Goal: Task Accomplishment & Management: Use online tool/utility

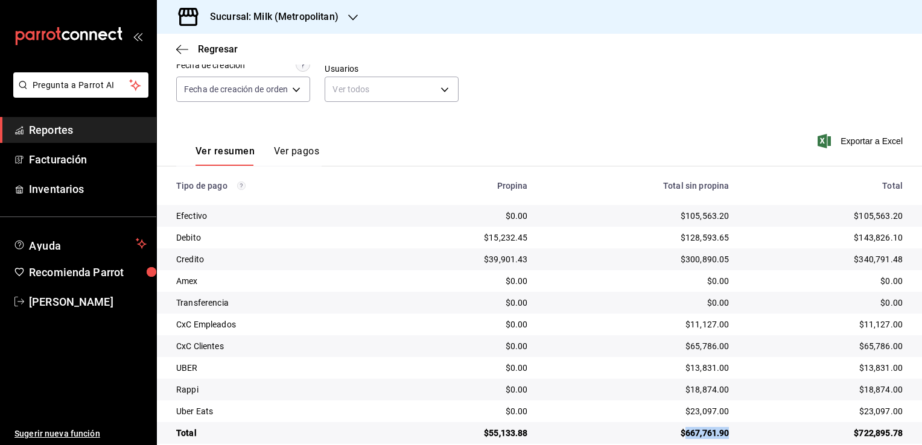
scroll to position [130, 0]
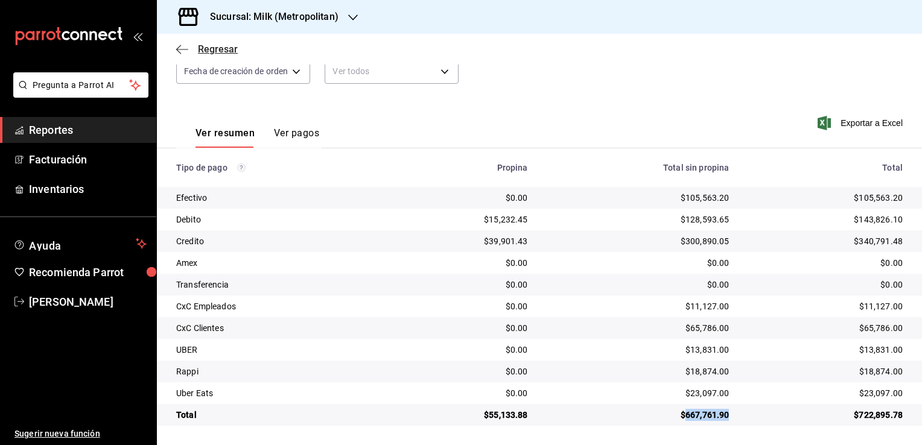
click at [186, 49] on icon "button" at bounding box center [182, 49] width 12 height 1
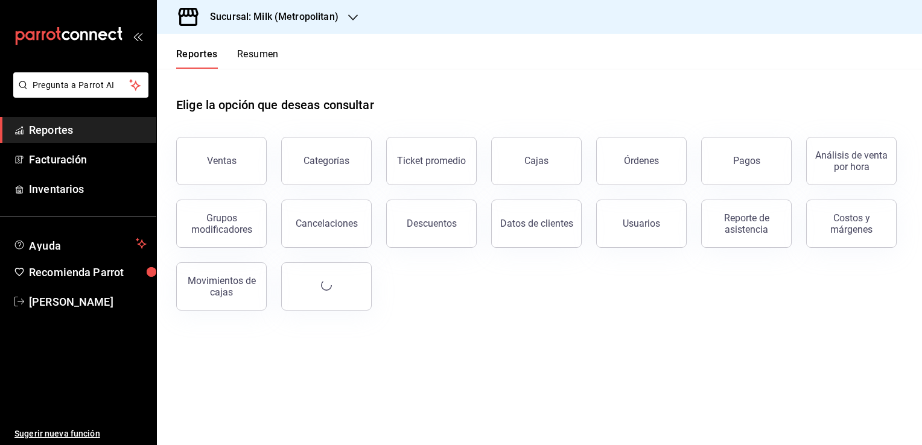
click at [353, 17] on icon "button" at bounding box center [353, 18] width 10 height 10
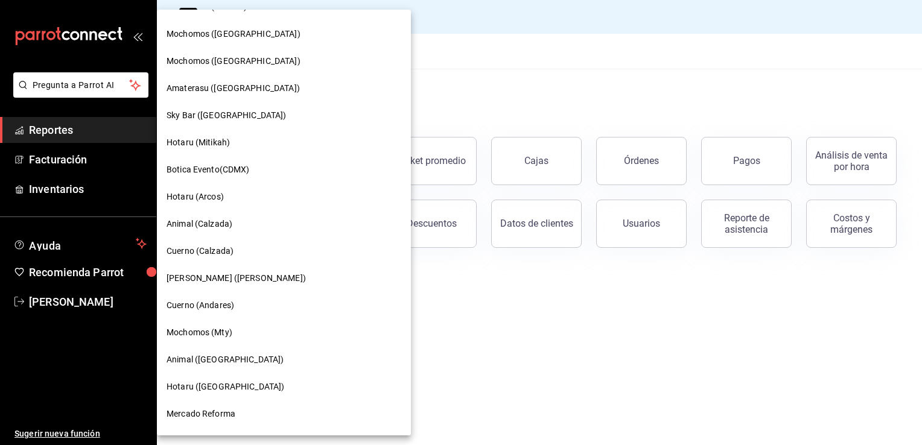
scroll to position [422, 0]
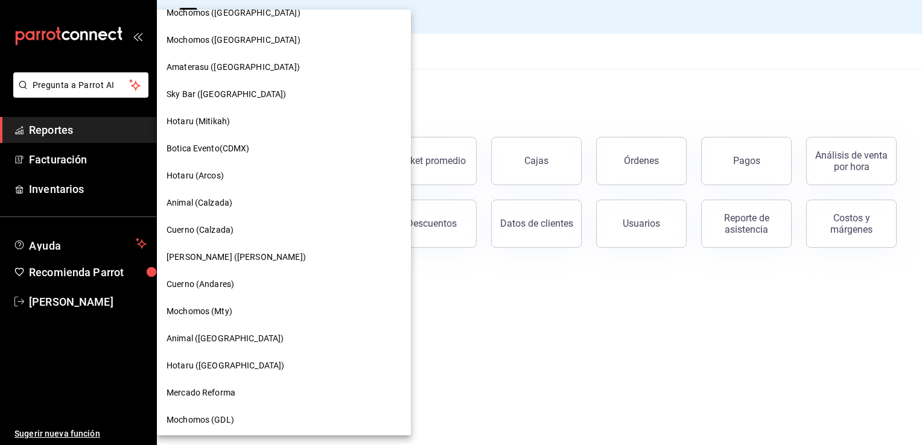
click at [234, 340] on div "Animal ([GEOGRAPHIC_DATA])" at bounding box center [283, 338] width 235 height 13
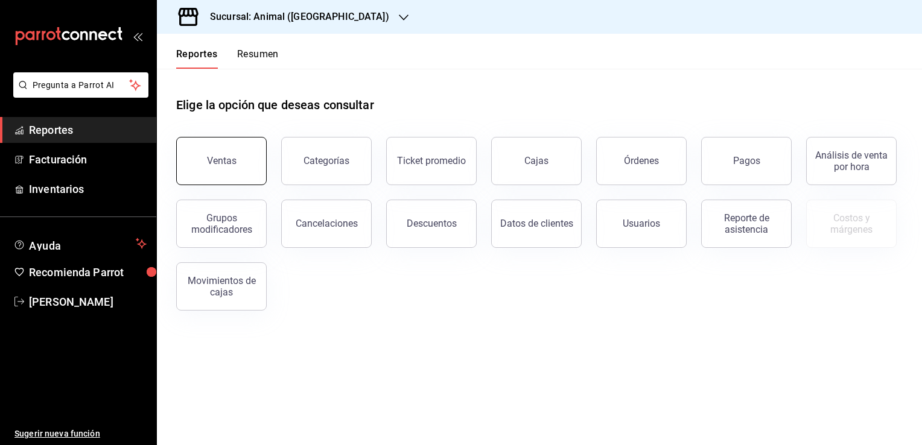
click at [210, 154] on button "Ventas" at bounding box center [221, 161] width 90 height 48
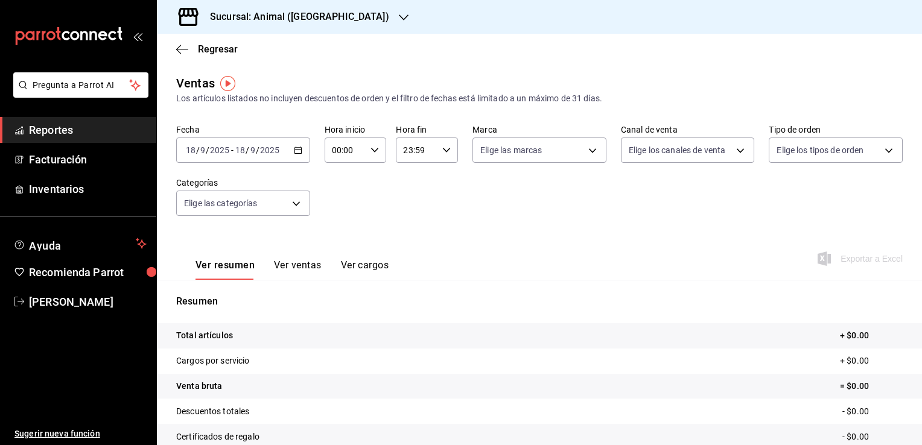
click at [304, 148] on div "[DATE] [DATE] - [DATE] [DATE]" at bounding box center [243, 150] width 134 height 25
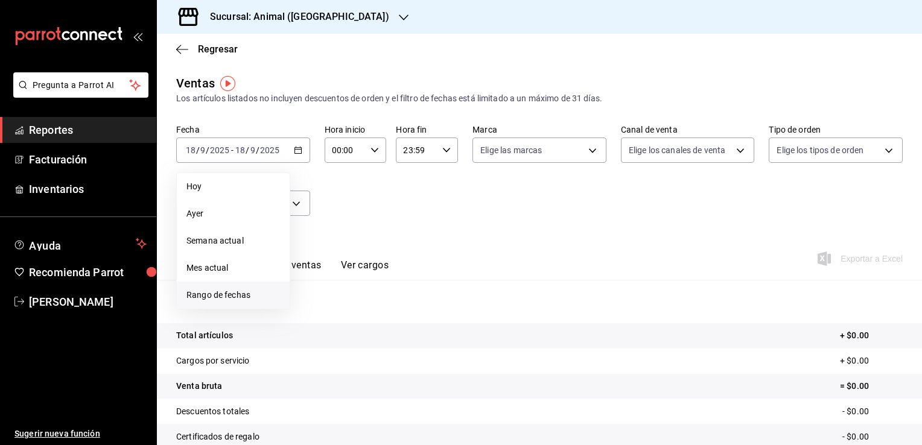
click at [214, 302] on li "Rango de fechas" at bounding box center [233, 295] width 113 height 27
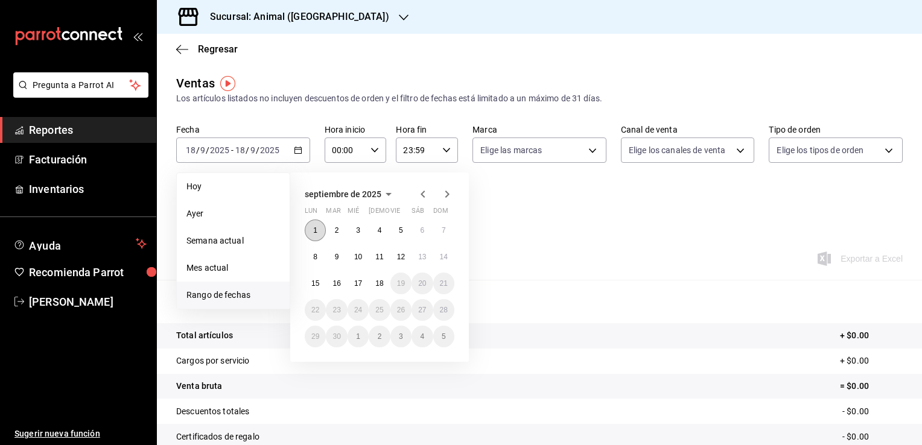
click at [317, 226] on abbr "1" at bounding box center [315, 230] width 4 height 8
click at [379, 288] on button "18" at bounding box center [379, 284] width 21 height 22
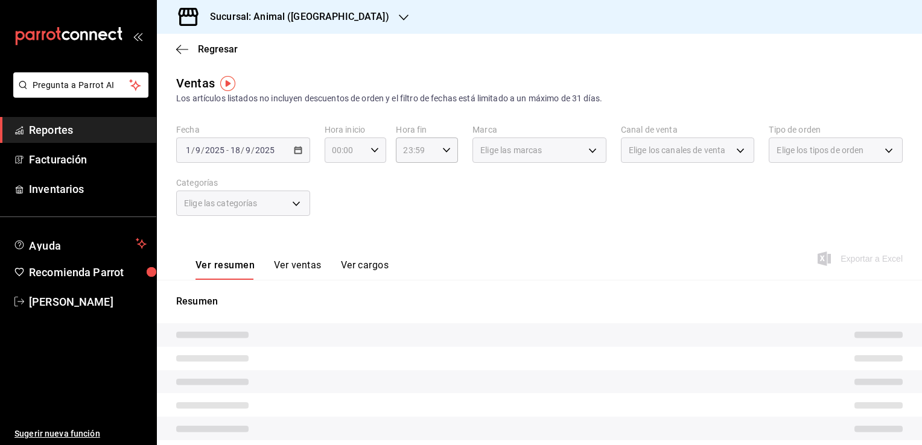
click at [375, 151] on icon "button" at bounding box center [374, 150] width 8 height 8
click at [333, 206] on span "05" at bounding box center [337, 205] width 11 height 10
type input "05:00"
click at [364, 183] on span "00" at bounding box center [368, 181] width 11 height 10
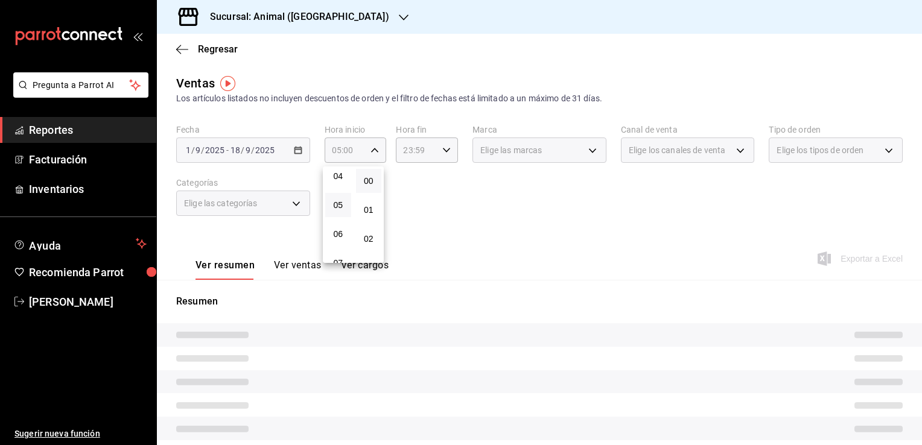
click at [434, 188] on div at bounding box center [461, 222] width 922 height 445
click at [187, 51] on icon "button" at bounding box center [182, 49] width 12 height 11
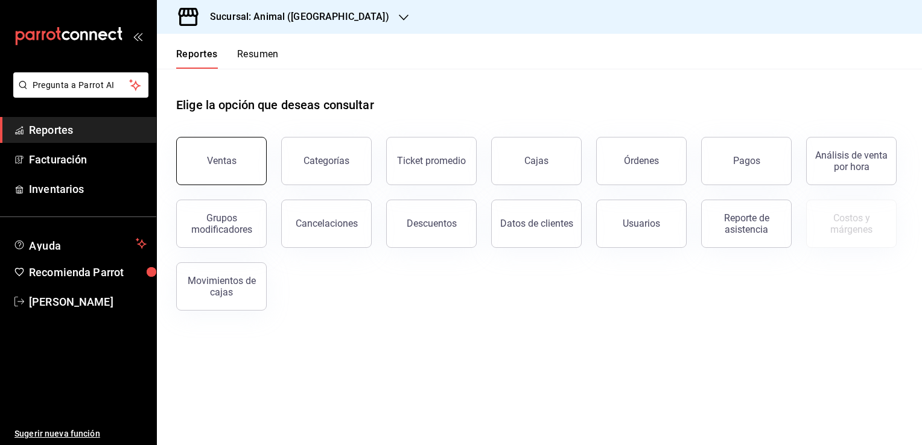
click at [234, 166] on button "Ventas" at bounding box center [221, 161] width 90 height 48
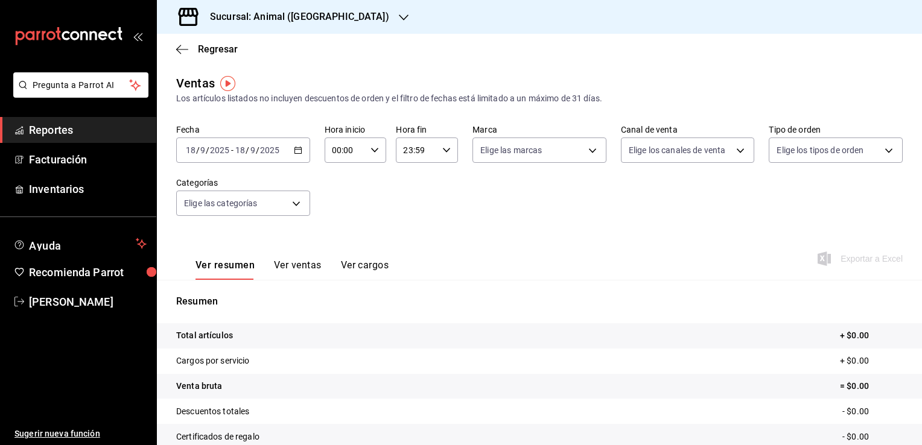
click at [296, 151] on icon "button" at bounding box center [298, 150] width 8 height 8
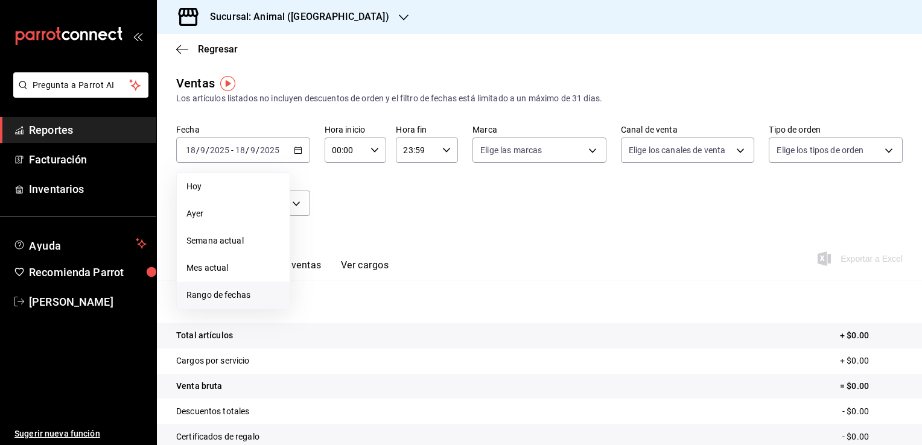
click at [242, 291] on span "Rango de fechas" at bounding box center [232, 295] width 93 height 13
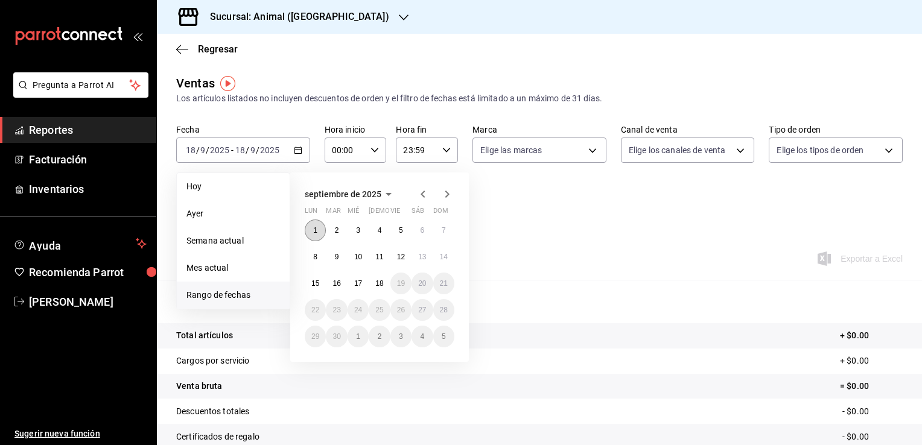
click at [309, 227] on button "1" at bounding box center [315, 231] width 21 height 22
click at [380, 288] on button "18" at bounding box center [379, 284] width 21 height 22
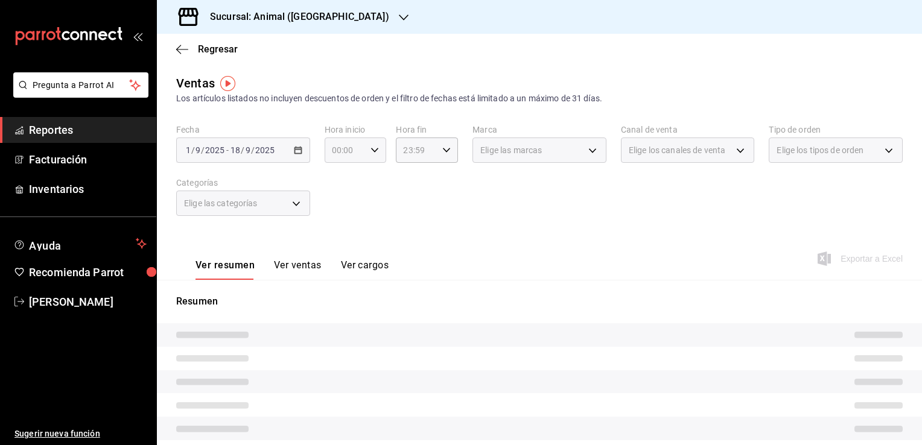
click at [372, 151] on \(Stroke\) "button" at bounding box center [374, 150] width 7 height 4
click at [340, 206] on span "05" at bounding box center [337, 205] width 11 height 10
type input "05:00"
click at [437, 196] on div at bounding box center [461, 222] width 922 height 445
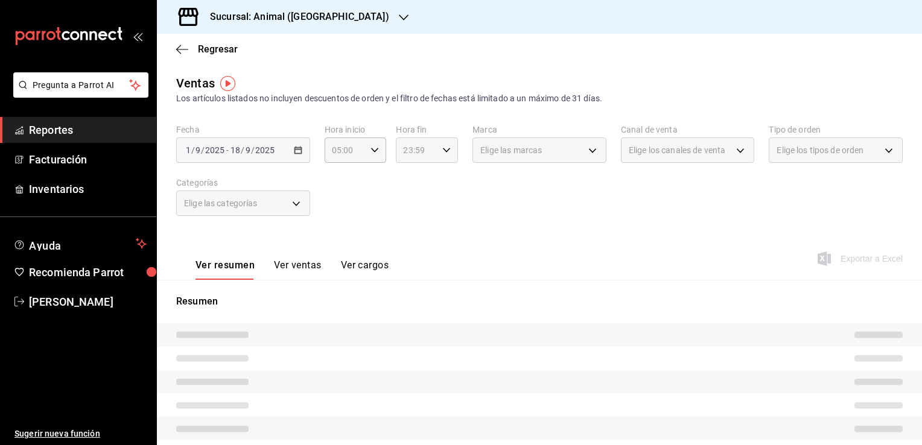
click at [442, 151] on icon "button" at bounding box center [446, 150] width 8 height 8
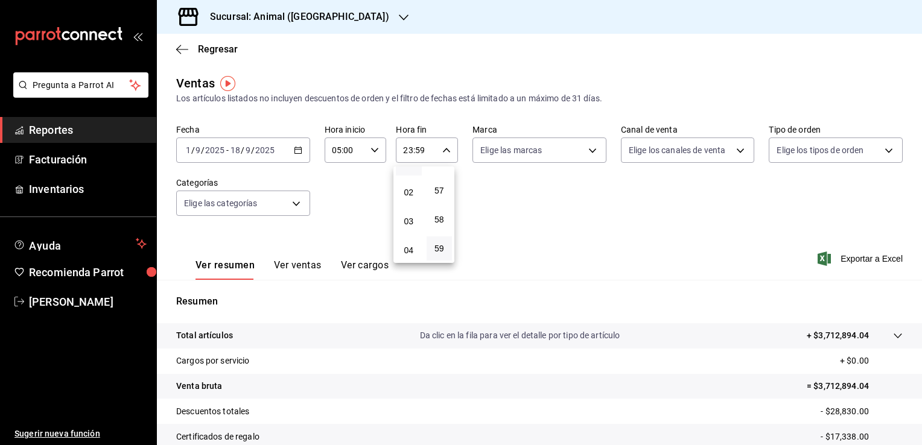
scroll to position [67, 0]
click at [413, 224] on button "04" at bounding box center [409, 230] width 26 height 24
type input "04:59"
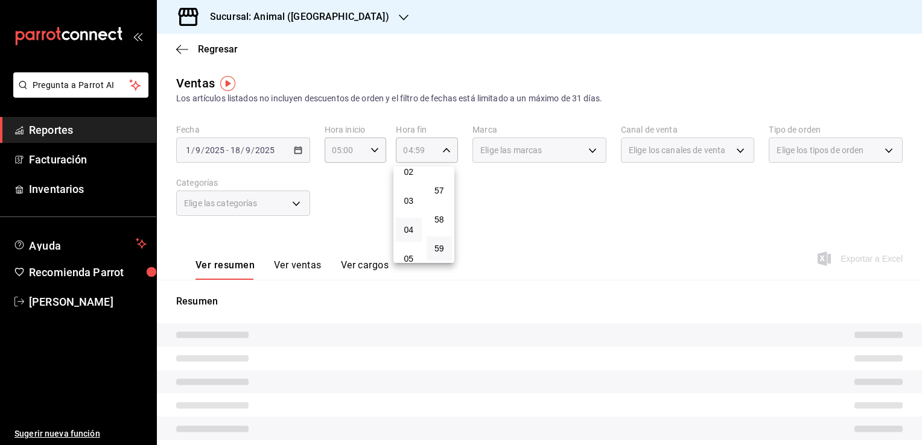
click at [444, 244] on span "59" at bounding box center [439, 249] width 11 height 10
click at [524, 223] on div at bounding box center [461, 222] width 922 height 445
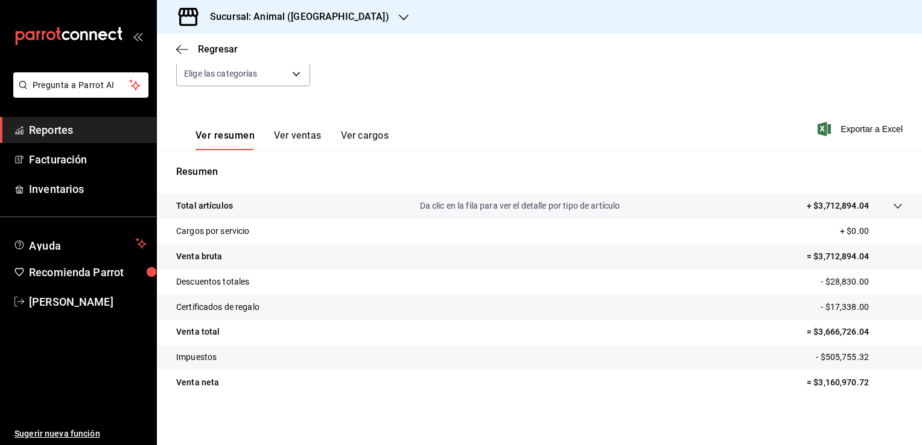
scroll to position [133, 0]
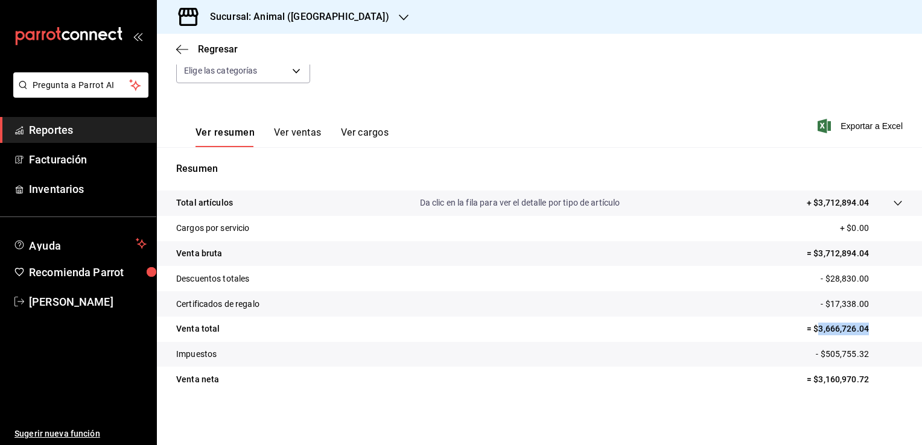
drag, startPoint x: 809, startPoint y: 332, endPoint x: 888, endPoint y: 334, distance: 79.0
click at [888, 334] on p "= $3,666,726.04" at bounding box center [854, 329] width 96 height 13
copy p "3,666,726.04"
click at [188, 52] on span "Regresar" at bounding box center [207, 48] width 62 height 11
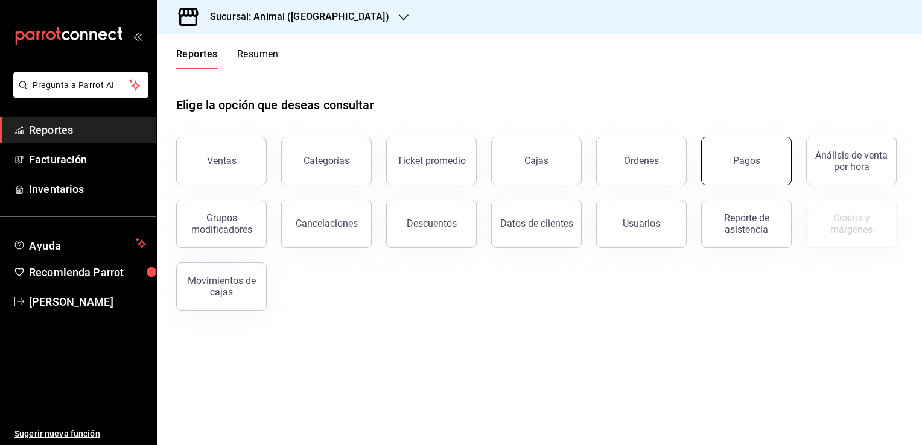
click at [758, 176] on button "Pagos" at bounding box center [746, 161] width 90 height 48
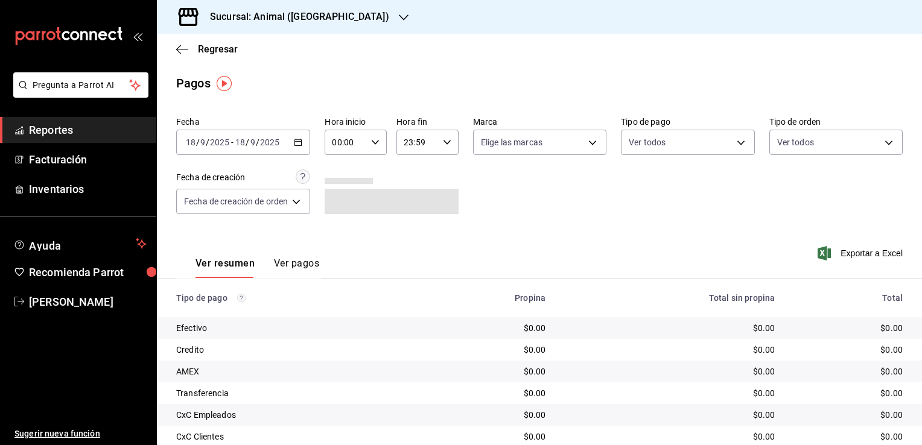
click at [299, 141] on icon "button" at bounding box center [298, 142] width 8 height 8
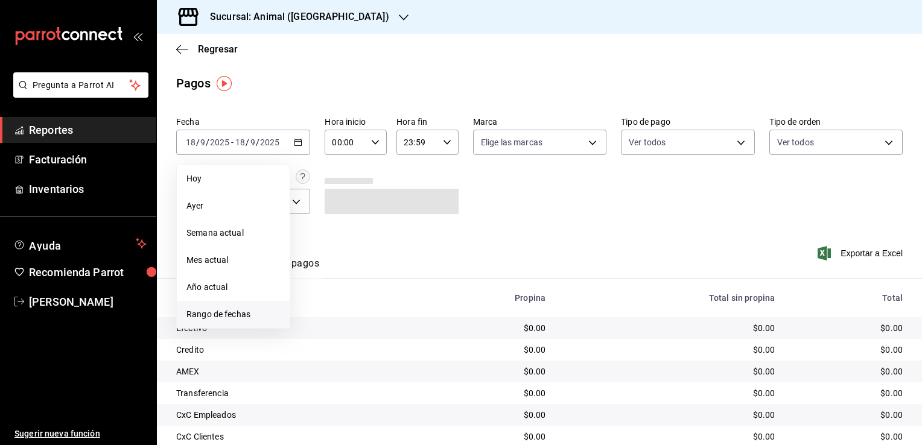
click at [250, 310] on span "Rango de fechas" at bounding box center [232, 314] width 93 height 13
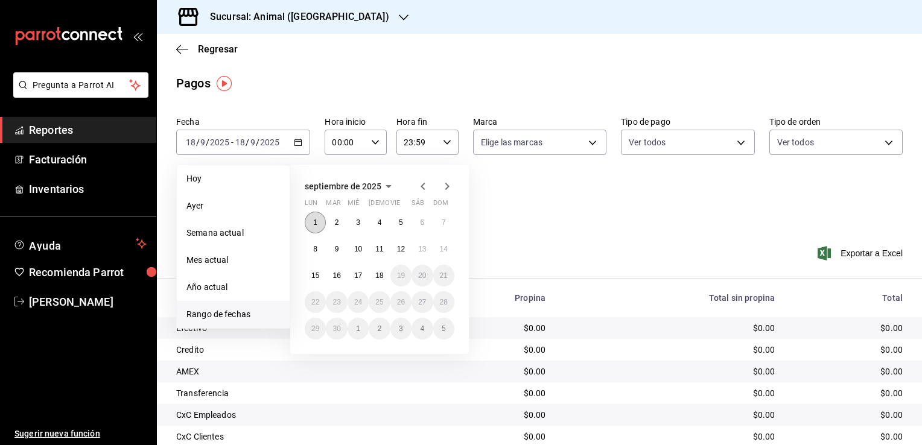
click at [318, 221] on button "1" at bounding box center [315, 223] width 21 height 22
click at [376, 279] on abbr "18" at bounding box center [379, 275] width 8 height 8
click at [312, 222] on button "1" at bounding box center [315, 223] width 21 height 22
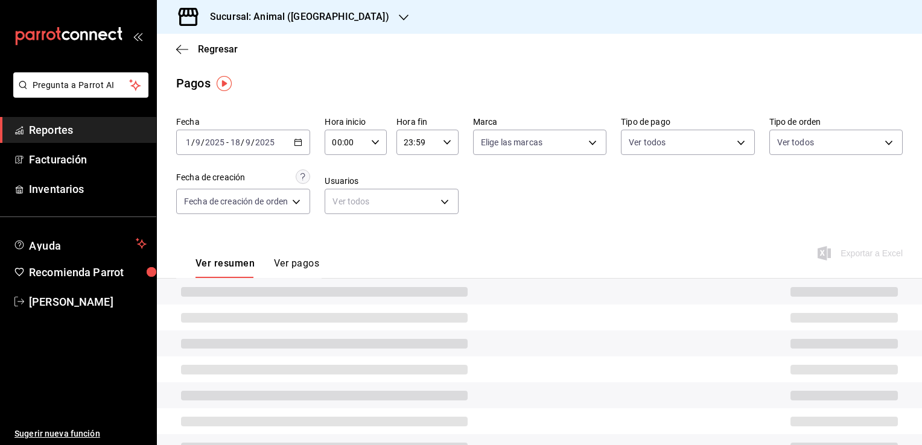
click at [377, 145] on icon "button" at bounding box center [375, 142] width 8 height 8
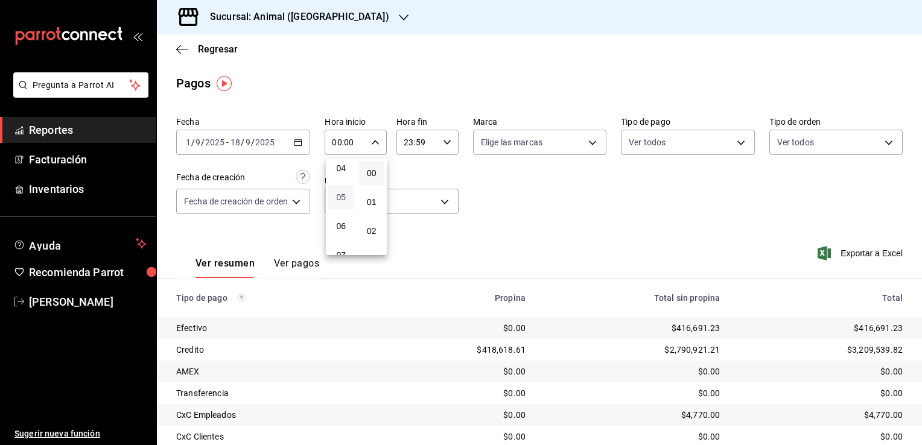
click at [341, 196] on span "05" at bounding box center [340, 197] width 11 height 10
type input "05:00"
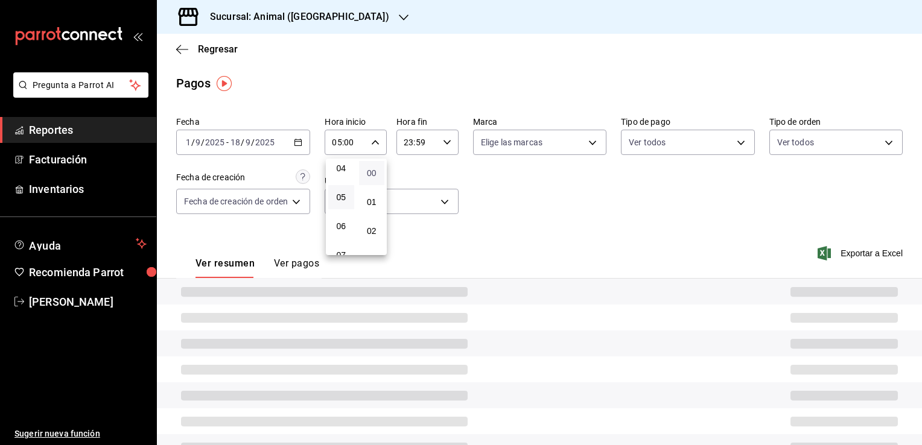
click at [371, 169] on span "00" at bounding box center [371, 173] width 11 height 10
click at [447, 146] on div at bounding box center [461, 222] width 922 height 445
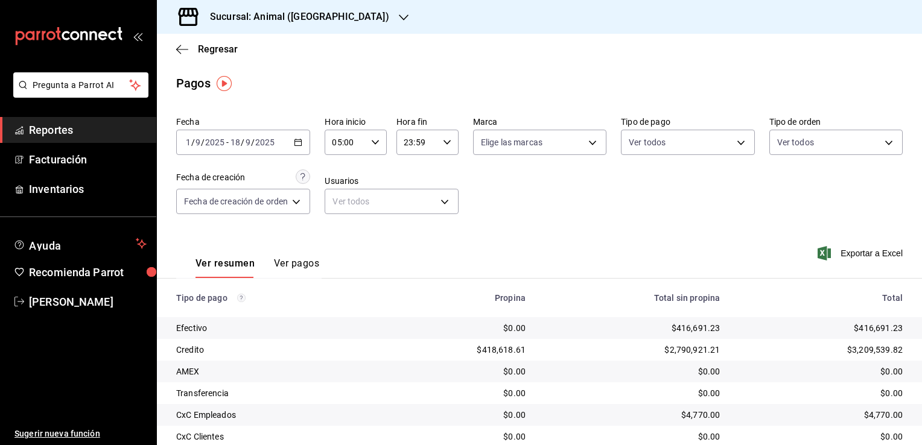
click at [447, 146] on icon "button" at bounding box center [447, 142] width 8 height 8
click at [408, 225] on span "04" at bounding box center [411, 222] width 11 height 10
type input "04:59"
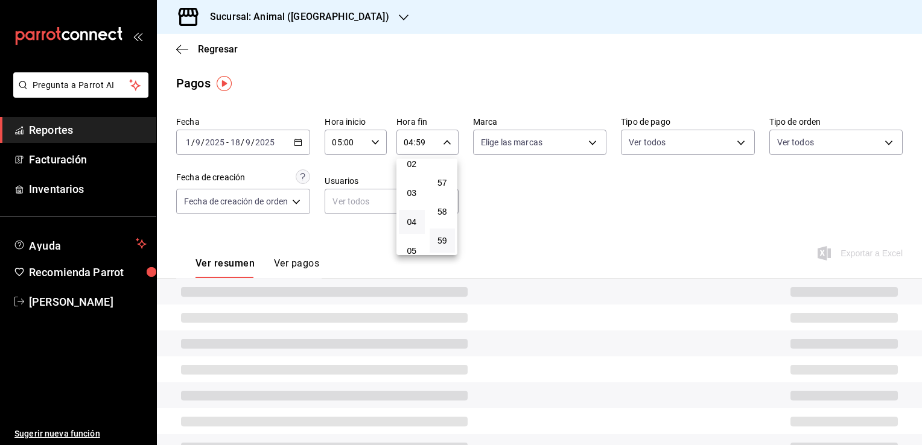
click at [543, 211] on div at bounding box center [461, 222] width 922 height 445
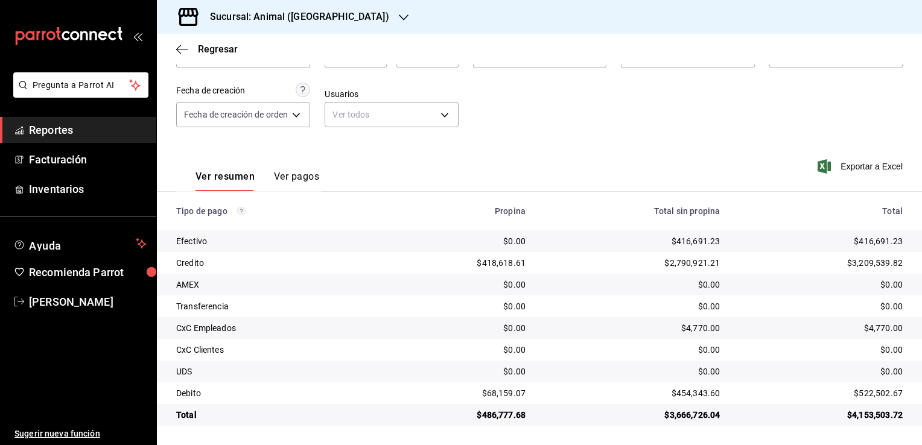
scroll to position [87, 0]
click at [868, 167] on span "Exportar a Excel" at bounding box center [861, 166] width 83 height 14
